Goal: Complete application form

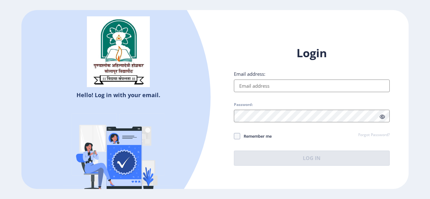
click at [256, 83] on input "Email address:" at bounding box center [312, 86] width 156 height 13
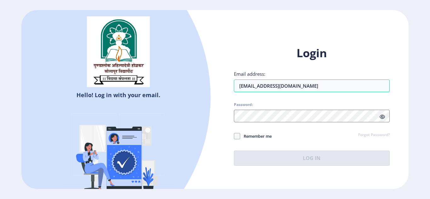
type input "[EMAIL_ADDRESS][DOMAIN_NAME]"
click at [244, 120] on div "Login Email address: [EMAIL_ADDRESS][DOMAIN_NAME] Password: Remember me Forgot …" at bounding box center [312, 106] width 156 height 120
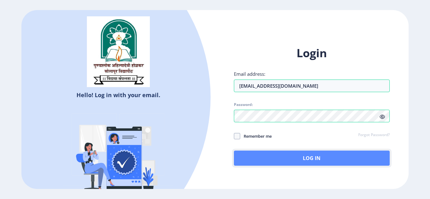
click at [253, 160] on button "Log In" at bounding box center [312, 158] width 156 height 15
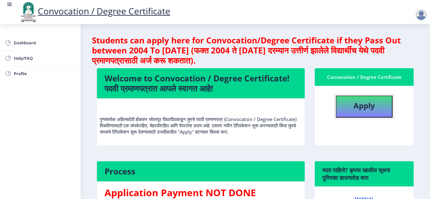
click at [364, 107] on b "Apply" at bounding box center [363, 105] width 21 height 10
select select
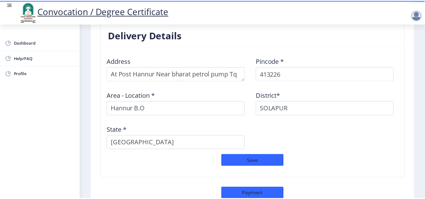
scroll to position [560, 0]
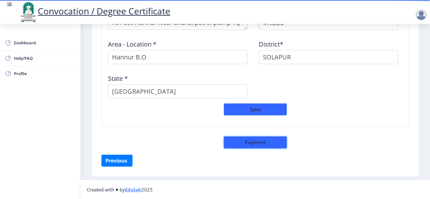
click at [239, 145] on button "Payment" at bounding box center [255, 143] width 63 height 12
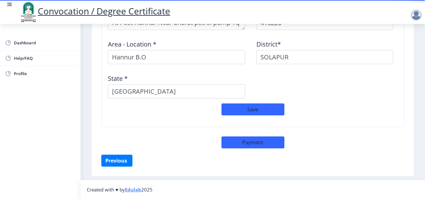
select select "sealed"
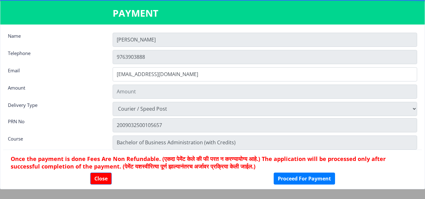
type input "2885"
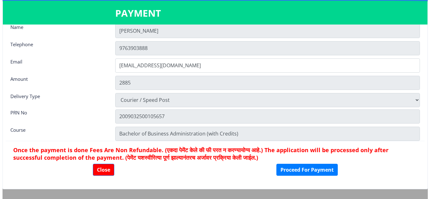
scroll to position [0, 0]
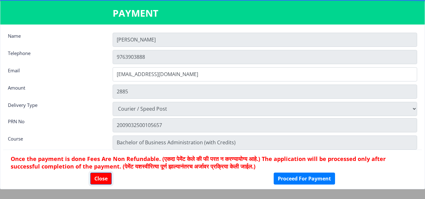
click at [100, 176] on button "Close" at bounding box center [100, 179] width 21 height 12
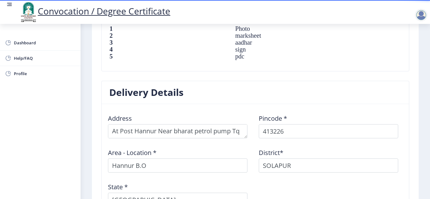
scroll to position [451, 0]
